Goal: Find specific page/section: Find specific page/section

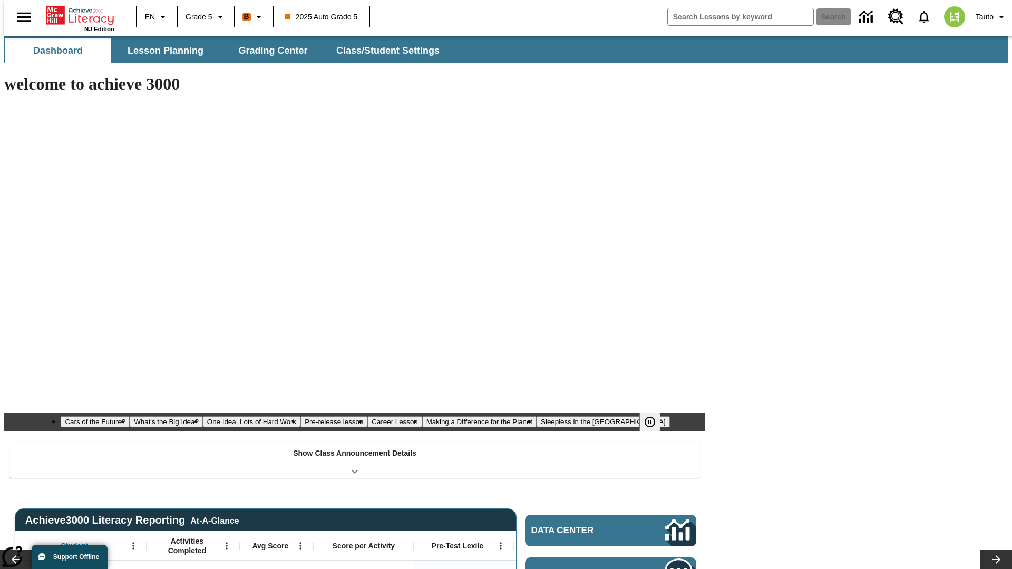
click at [161, 51] on span "Lesson Planning" at bounding box center [166, 51] width 76 height 12
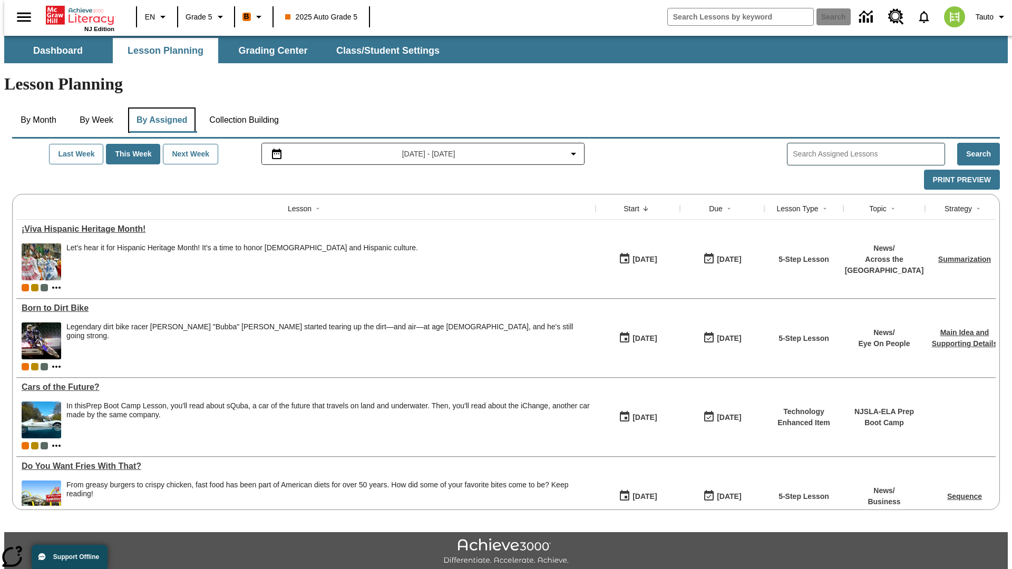
click at [159, 108] on button "By Assigned" at bounding box center [161, 120] width 67 height 25
type input "CVC Short Vowels Lesson 2"
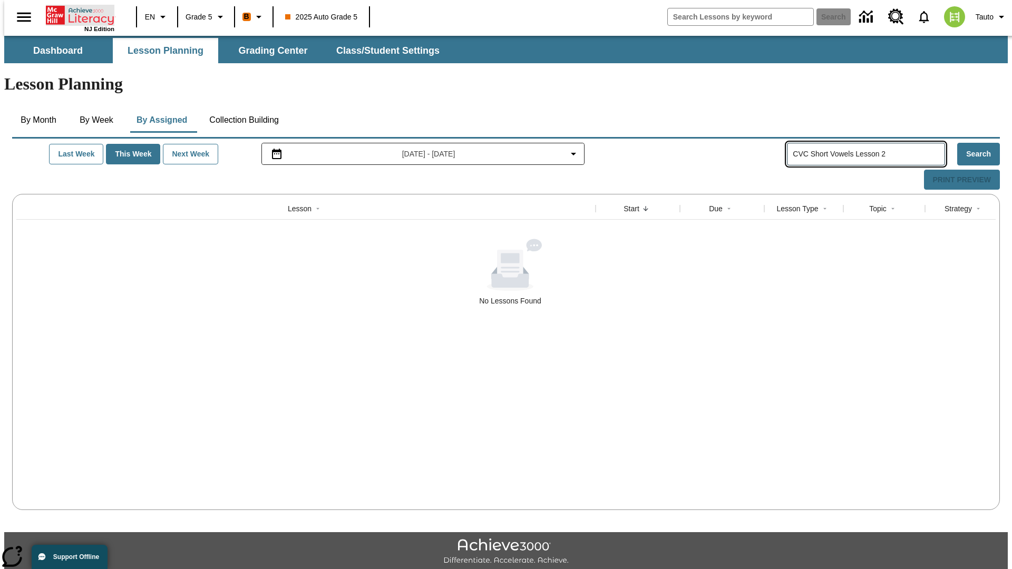
click at [76, 14] on icon "Home" at bounding box center [81, 15] width 70 height 21
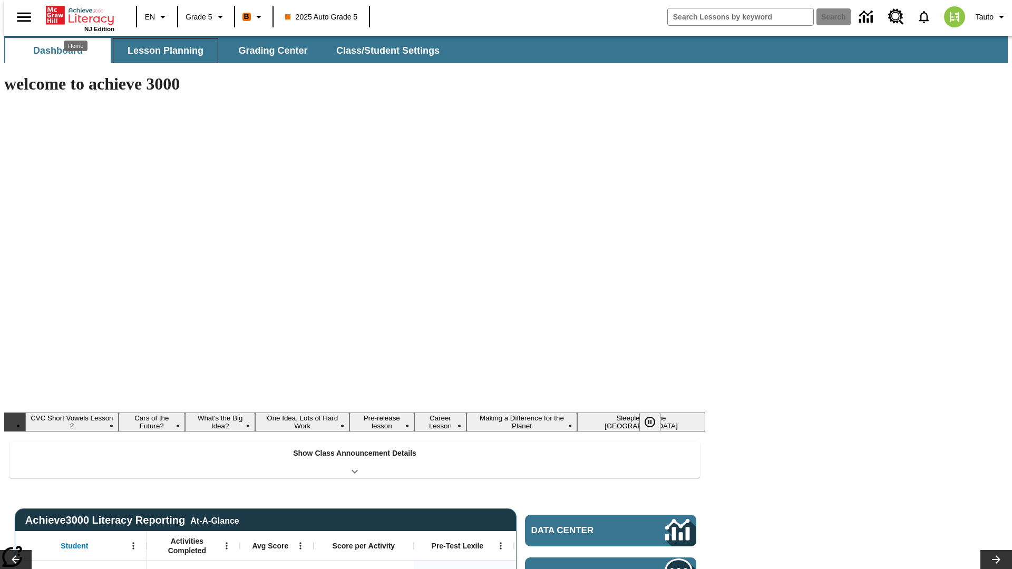
click at [161, 51] on span "Lesson Planning" at bounding box center [166, 51] width 76 height 12
